Goal: Information Seeking & Learning: Learn about a topic

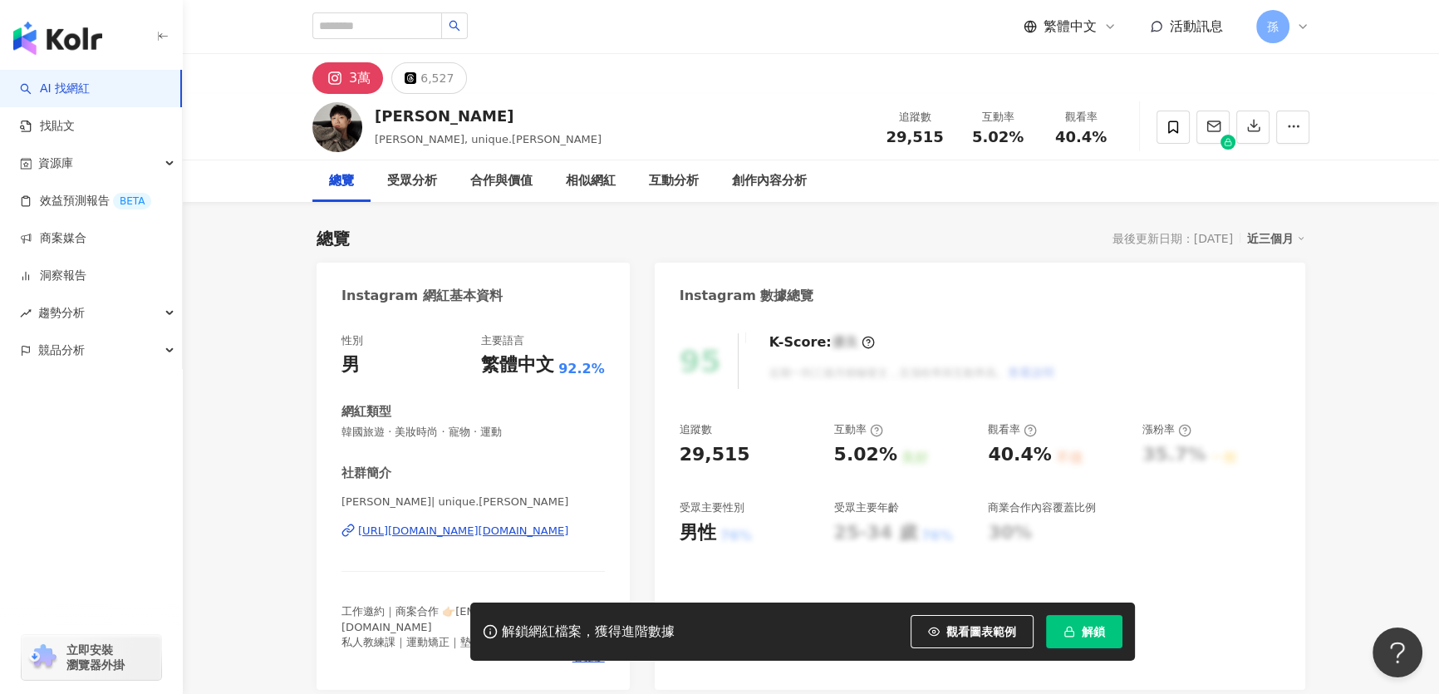
click at [393, 529] on div "[URL][DOMAIN_NAME][DOMAIN_NAME]" at bounding box center [463, 530] width 210 height 15
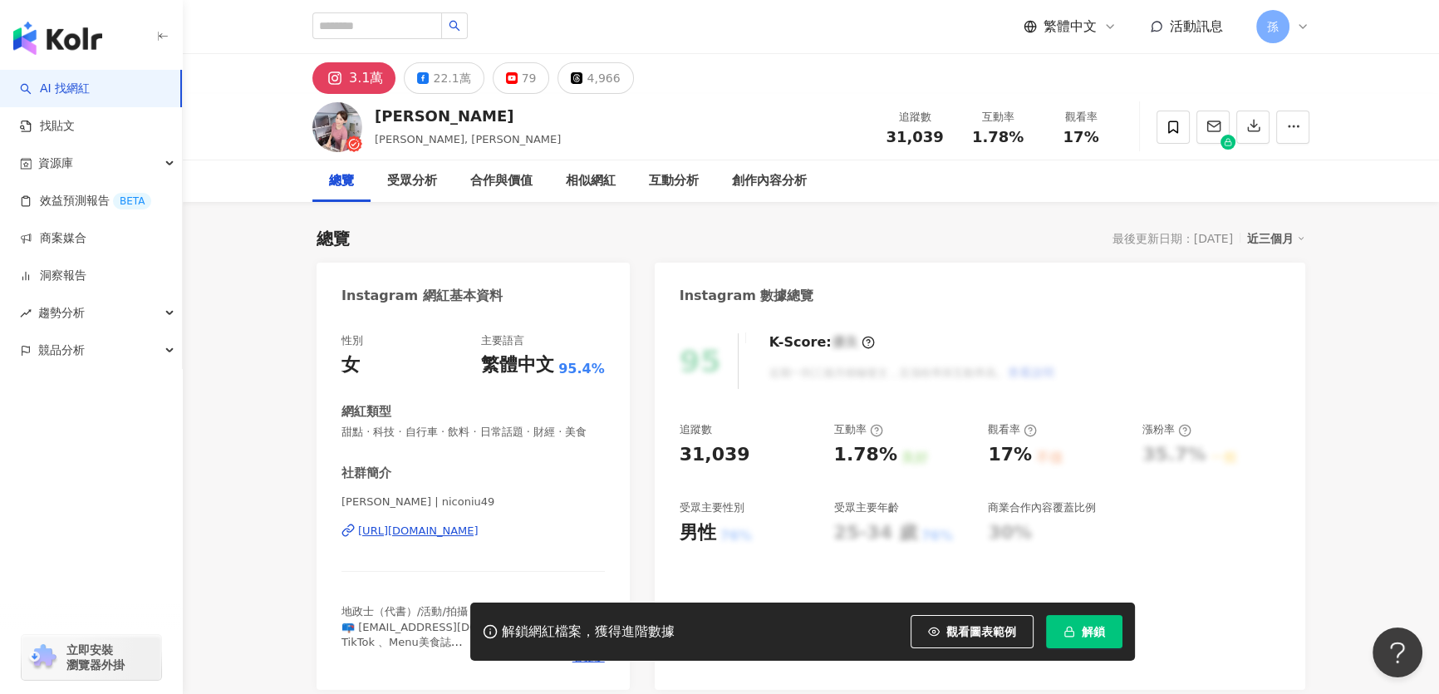
click at [463, 538] on div "https://www.instagram.com/niconiu49/" at bounding box center [418, 530] width 120 height 15
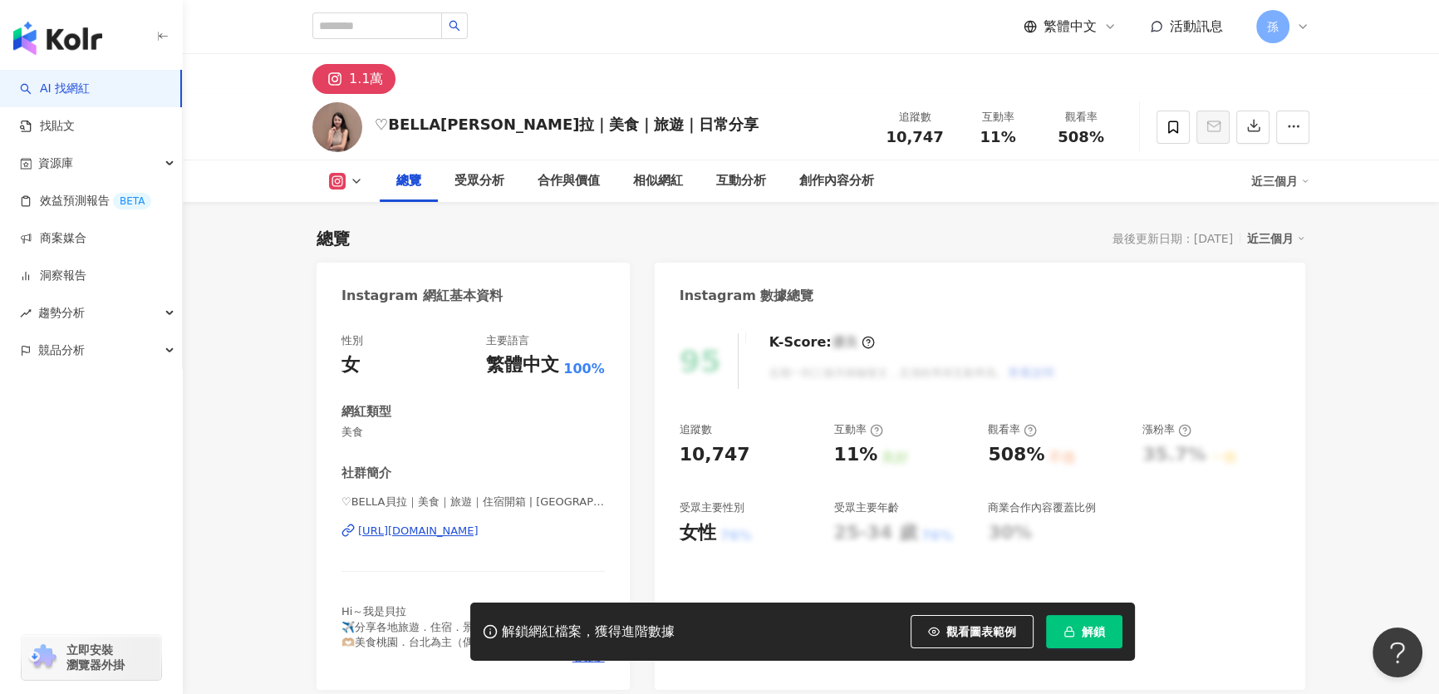
click at [479, 532] on div "https://www.instagram.com/bellaa_609/" at bounding box center [418, 530] width 120 height 15
